Goal: Task Accomplishment & Management: Use online tool/utility

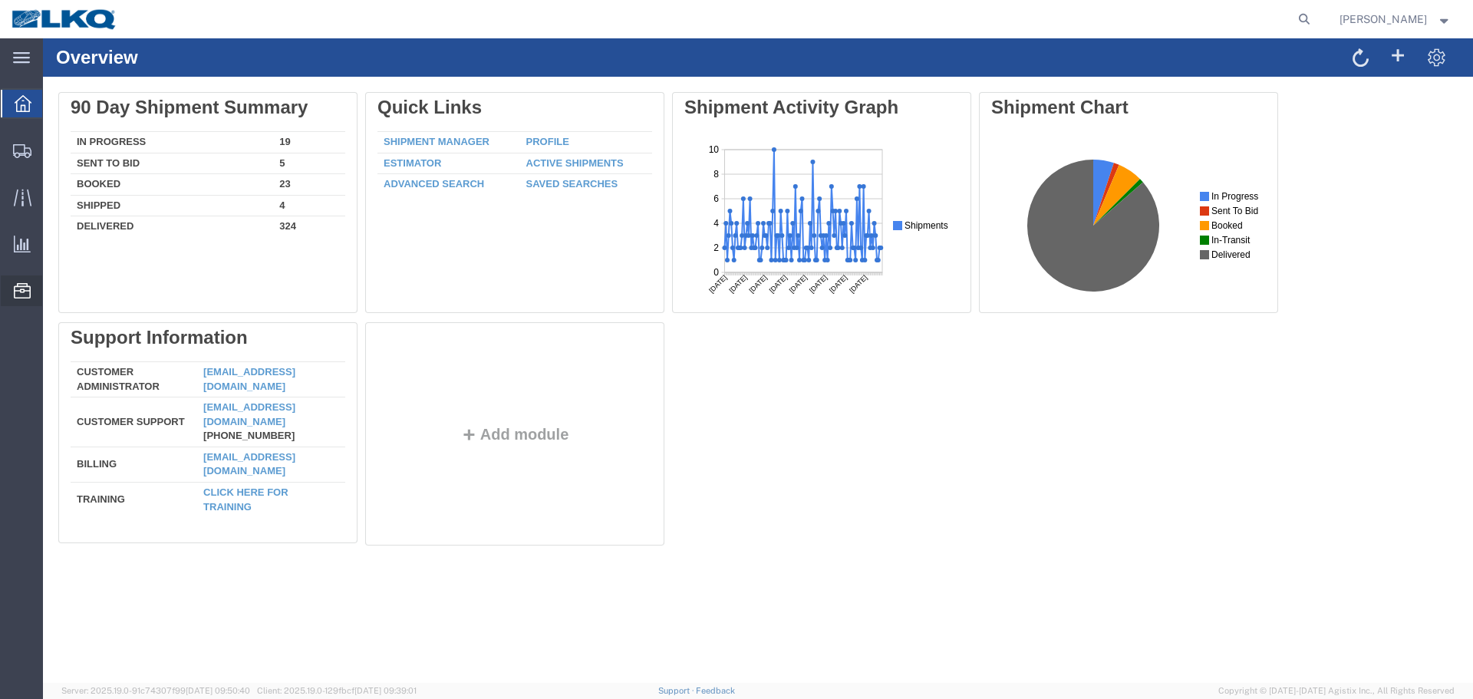
click at [0, 0] on span "Location Appointment" at bounding box center [0, 0] width 0 height 0
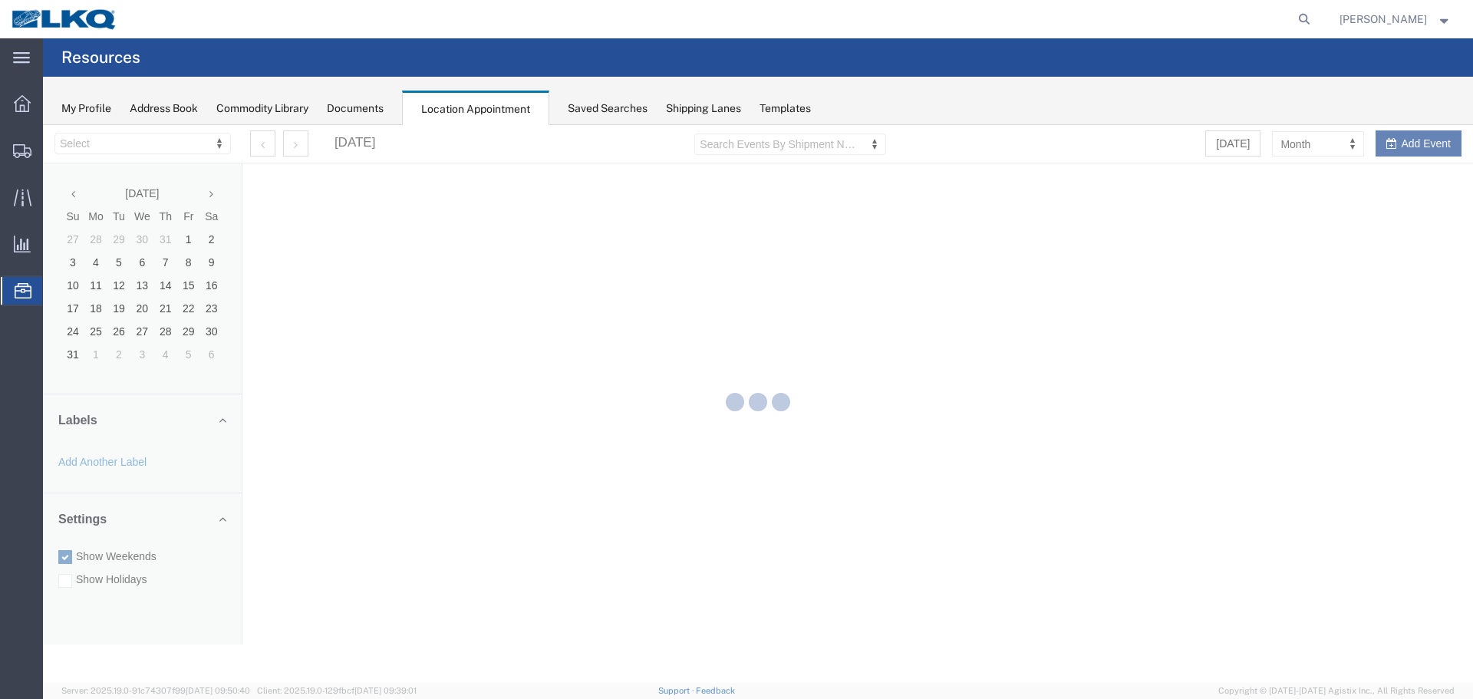
select select "28018"
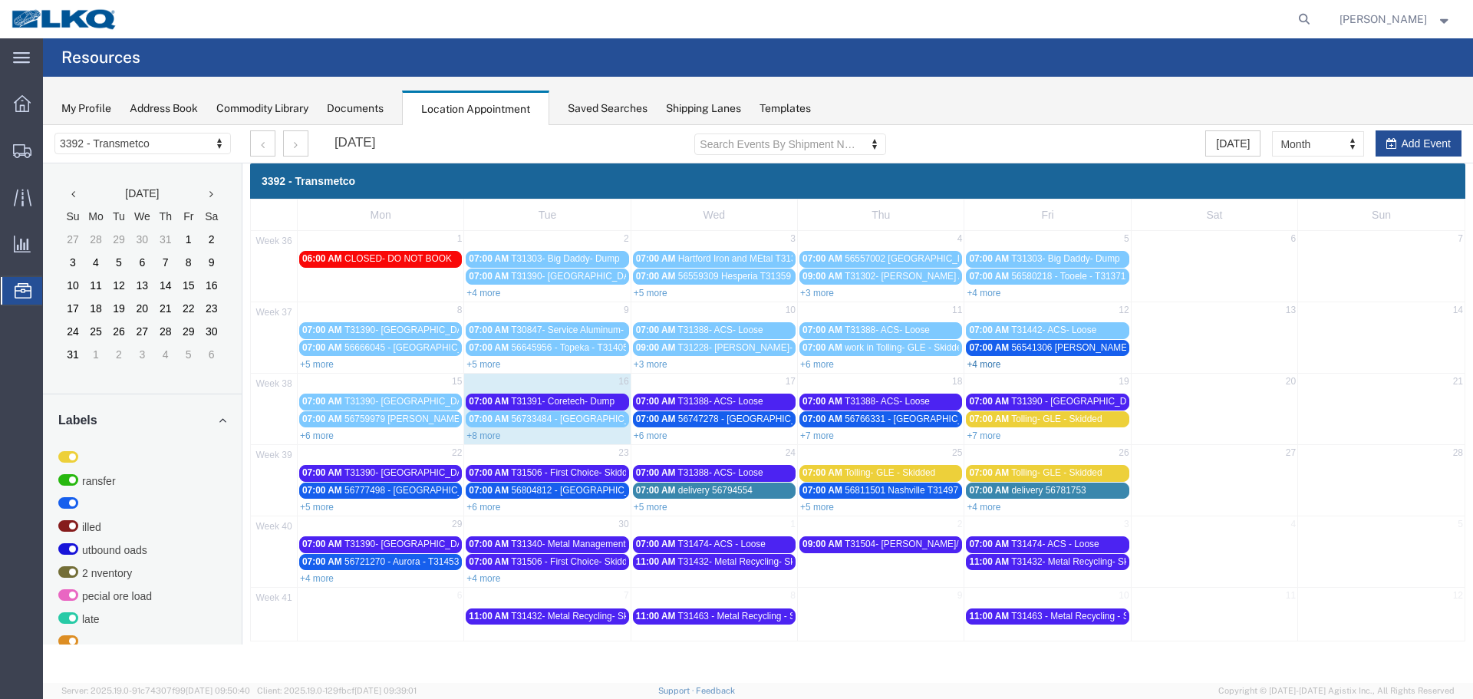
click at [982, 364] on link "+4 more" at bounding box center [983, 364] width 34 height 11
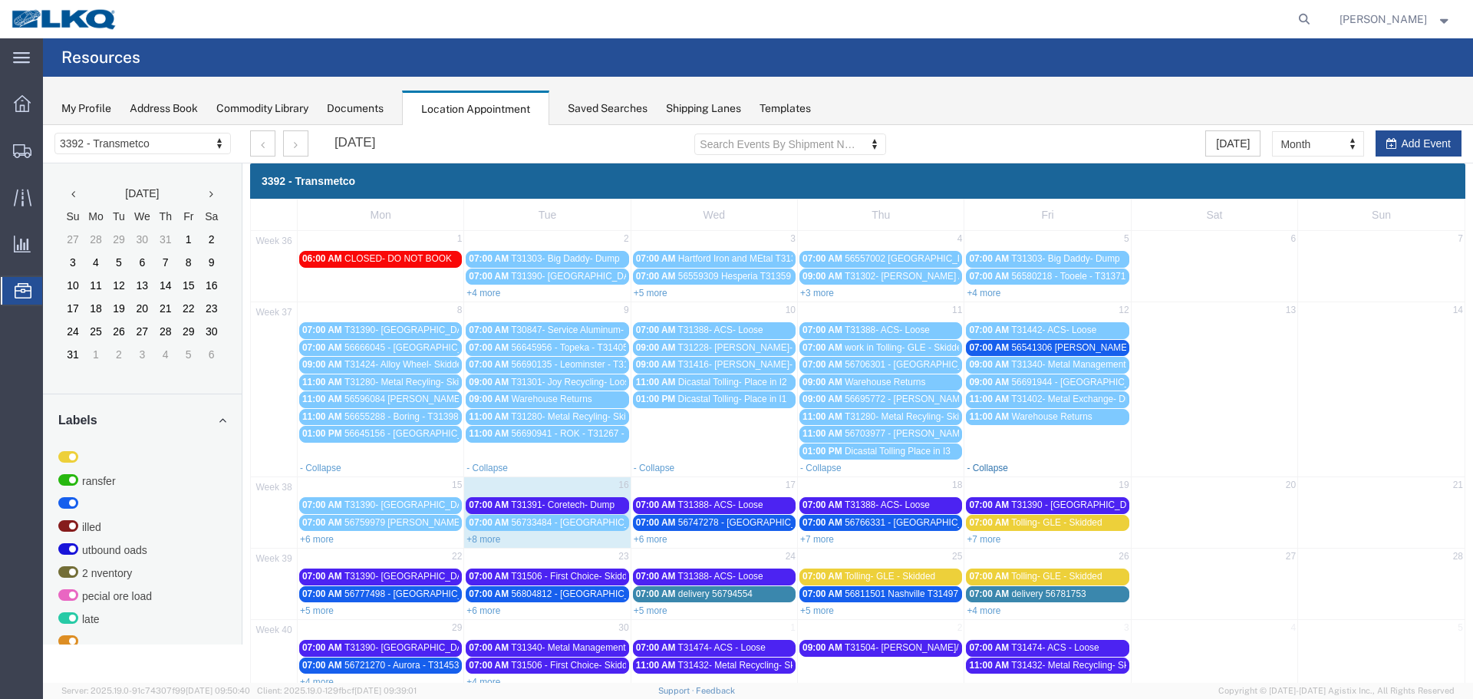
click at [969, 466] on link "- Collapse" at bounding box center [986, 467] width 41 height 11
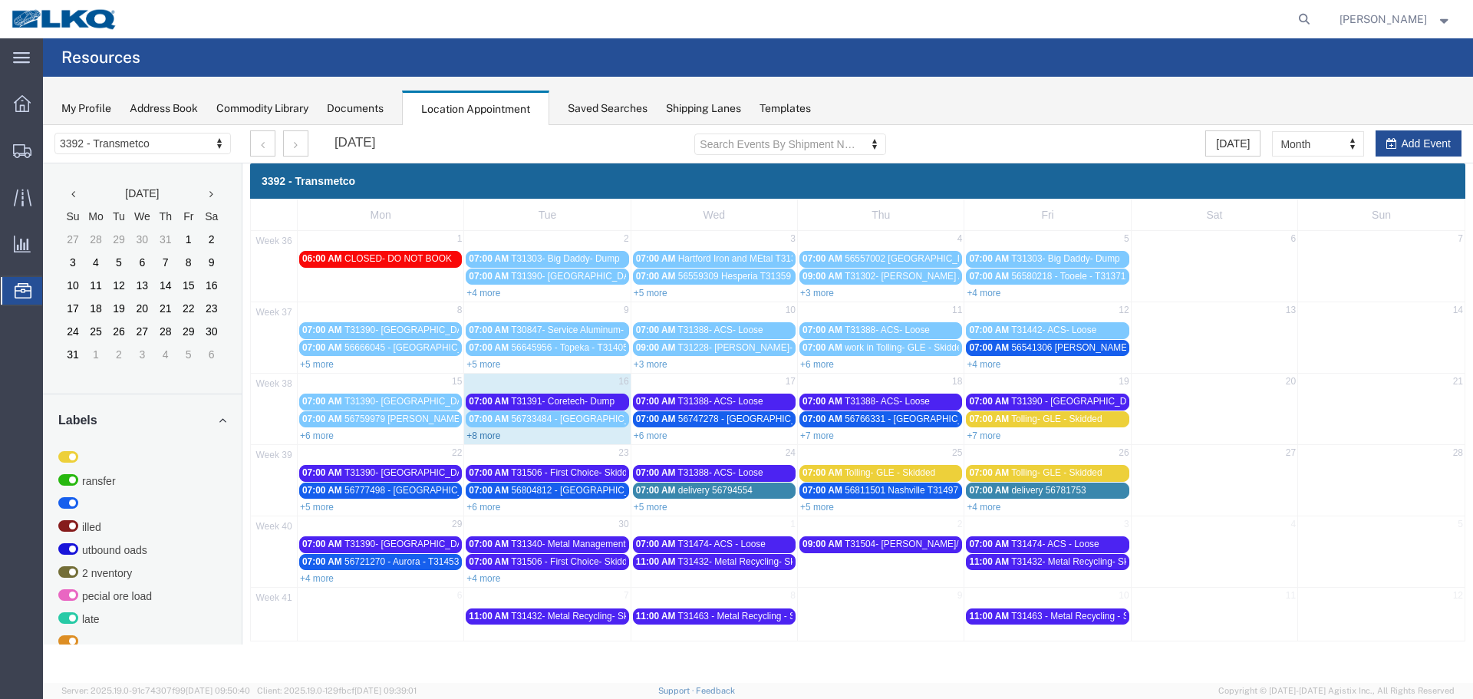
click at [494, 437] on link "+8 more" at bounding box center [483, 435] width 34 height 11
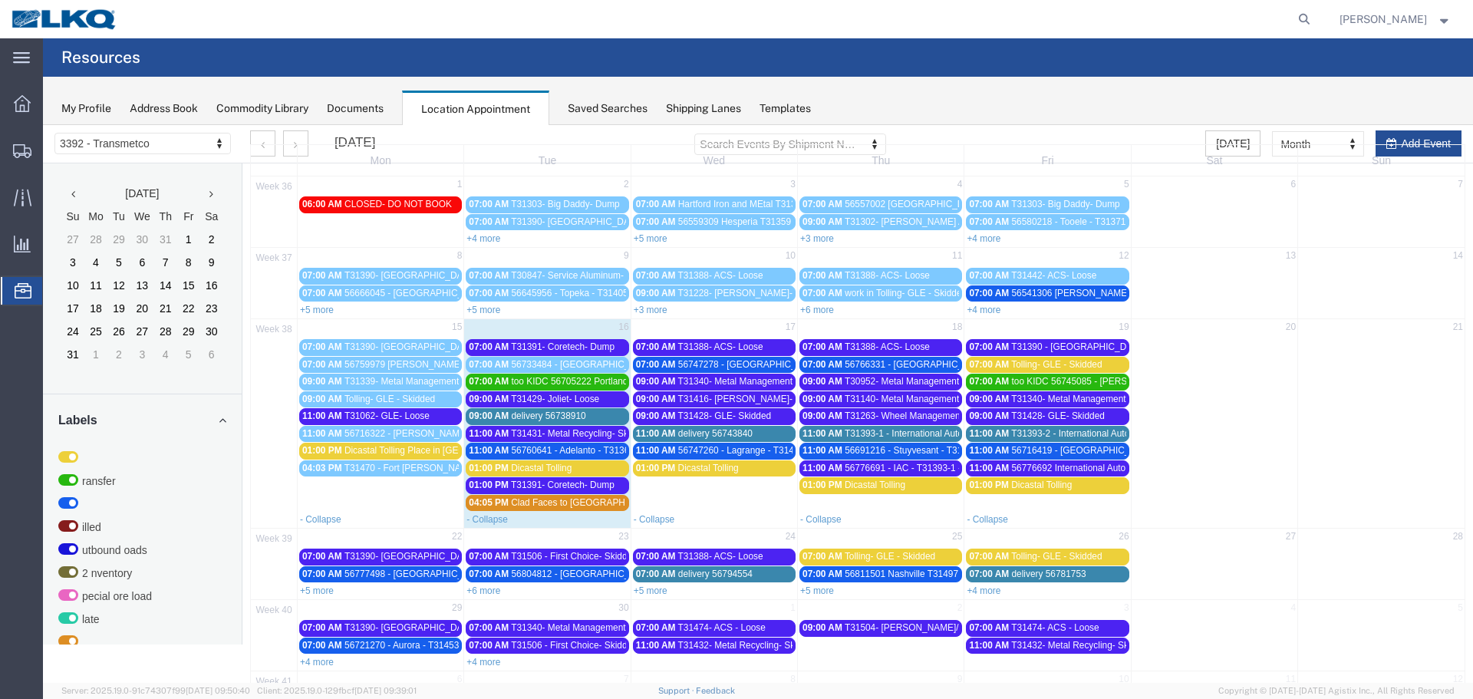
scroll to position [77, 0]
